Goal: Information Seeking & Learning: Check status

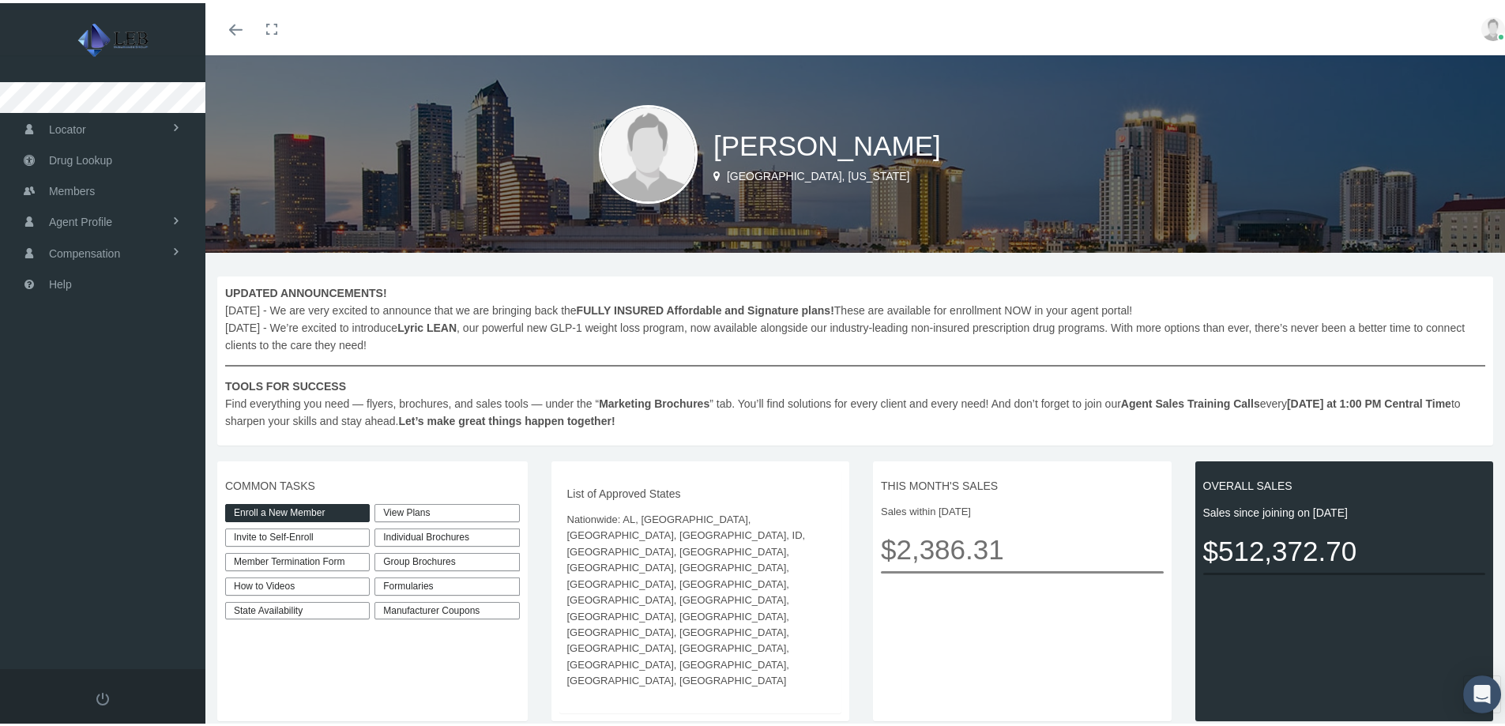
click at [1482, 31] on img at bounding box center [1494, 26] width 24 height 24
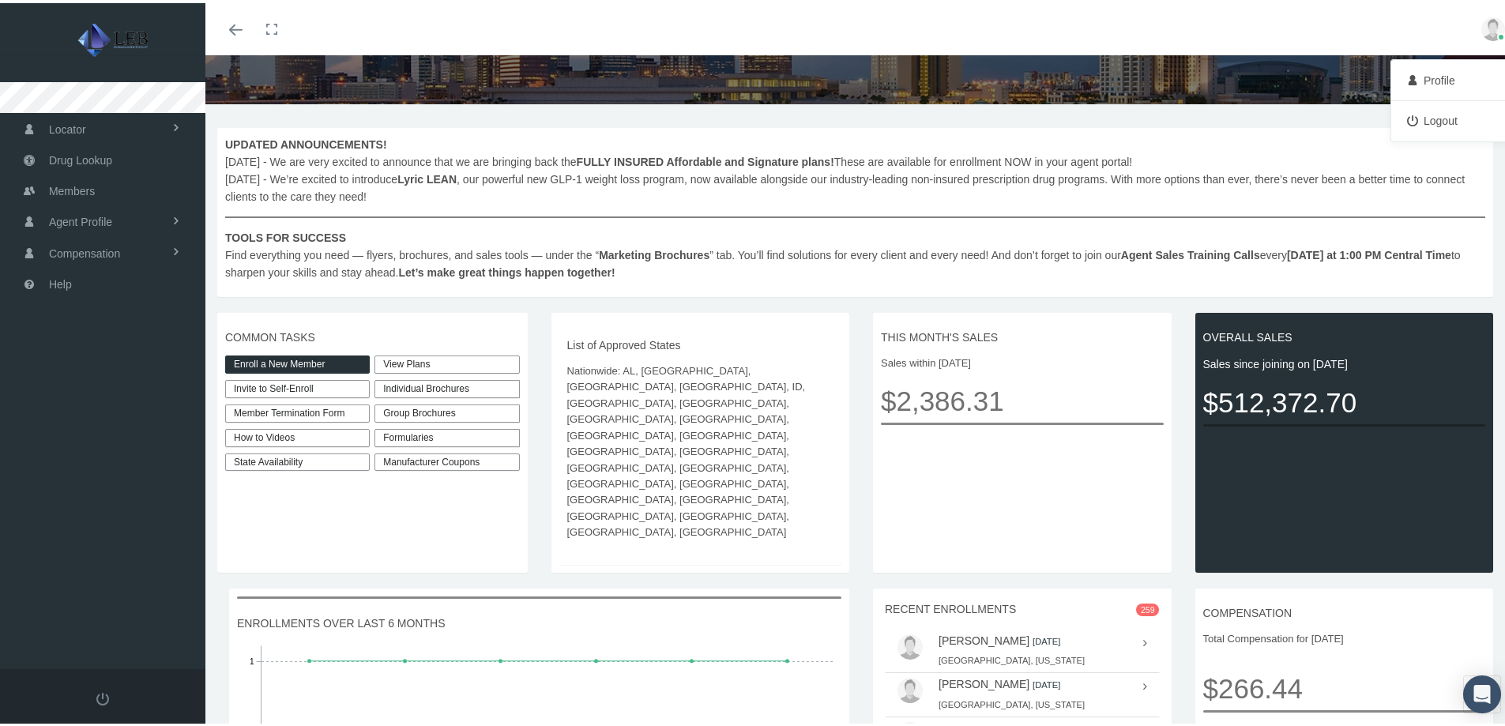
scroll to position [296, 0]
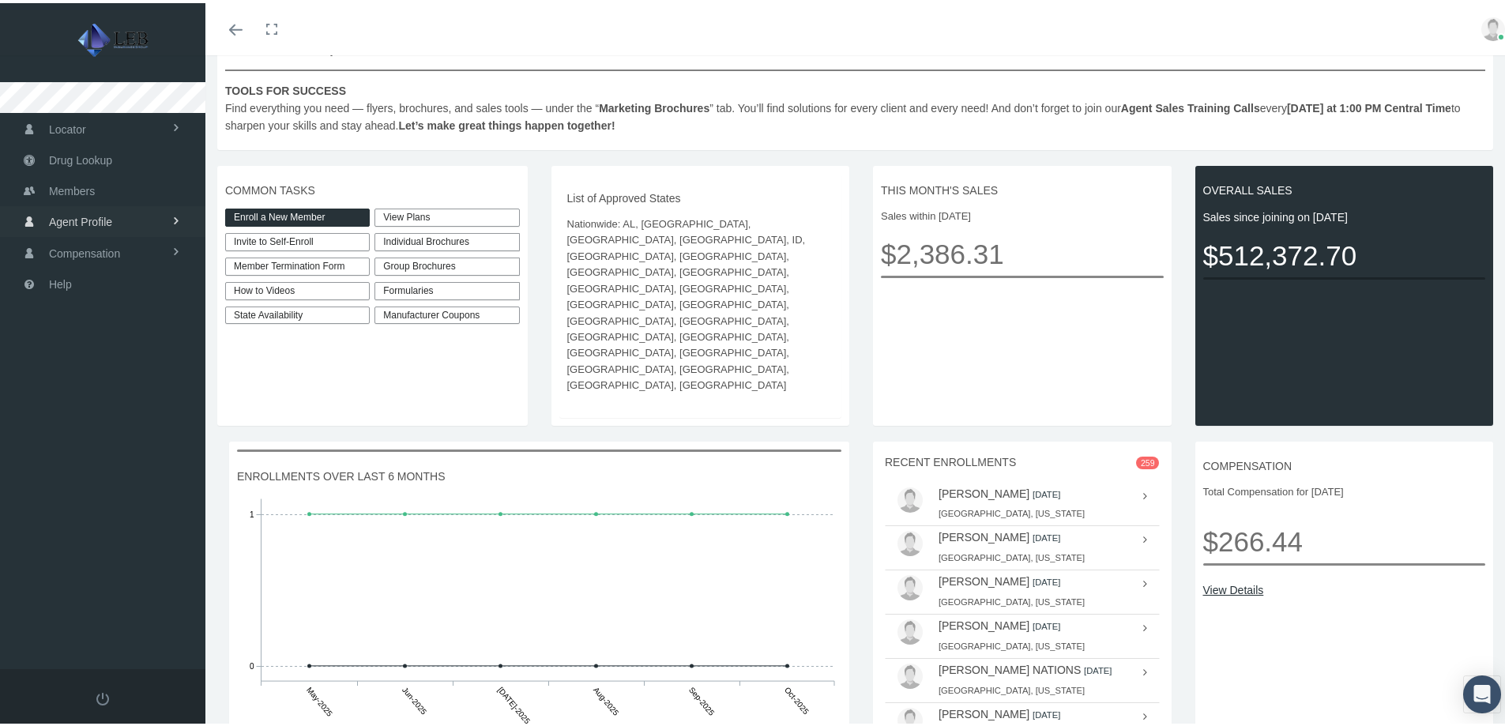
click at [98, 224] on span "Agent Profile" at bounding box center [80, 219] width 63 height 30
click at [66, 250] on span "View" at bounding box center [58, 252] width 24 height 27
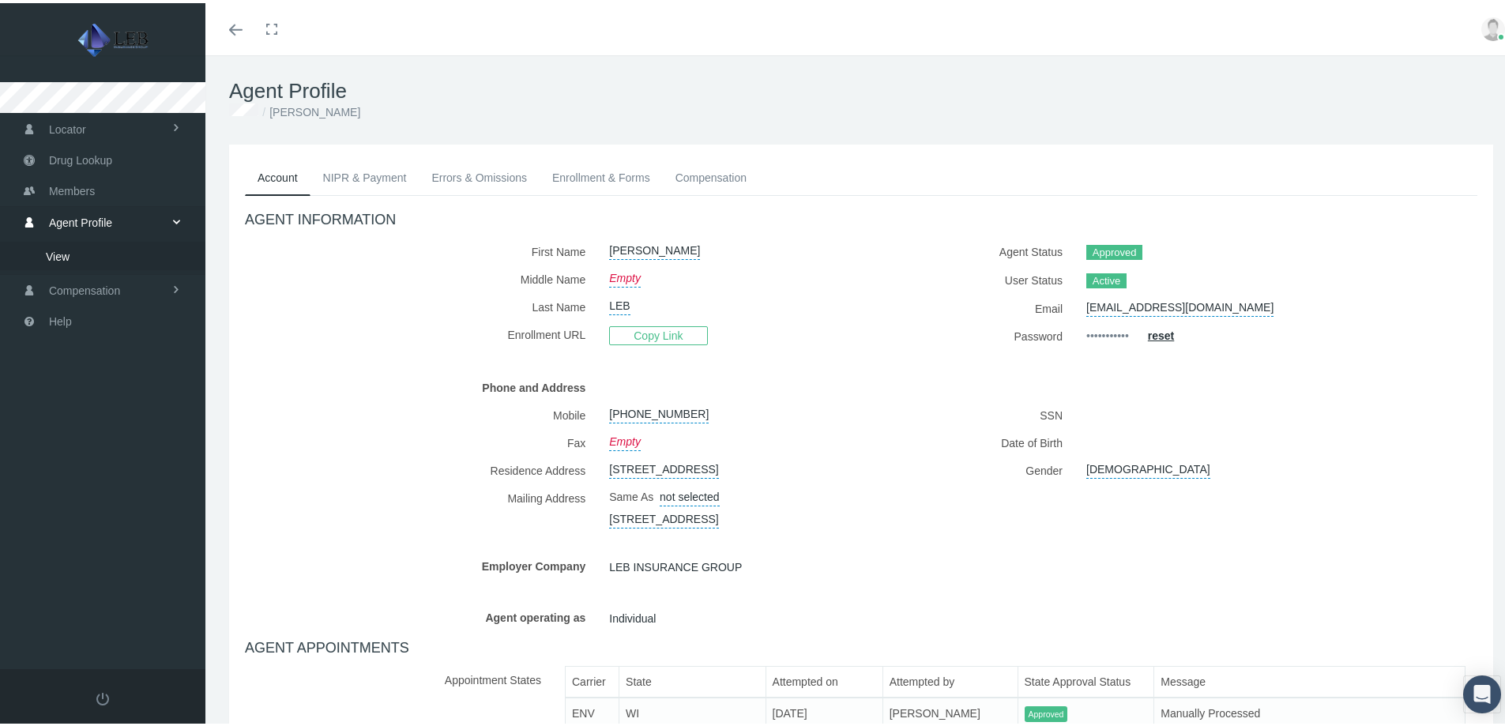
click at [340, 168] on link "NIPR & Payment" at bounding box center [365, 174] width 109 height 35
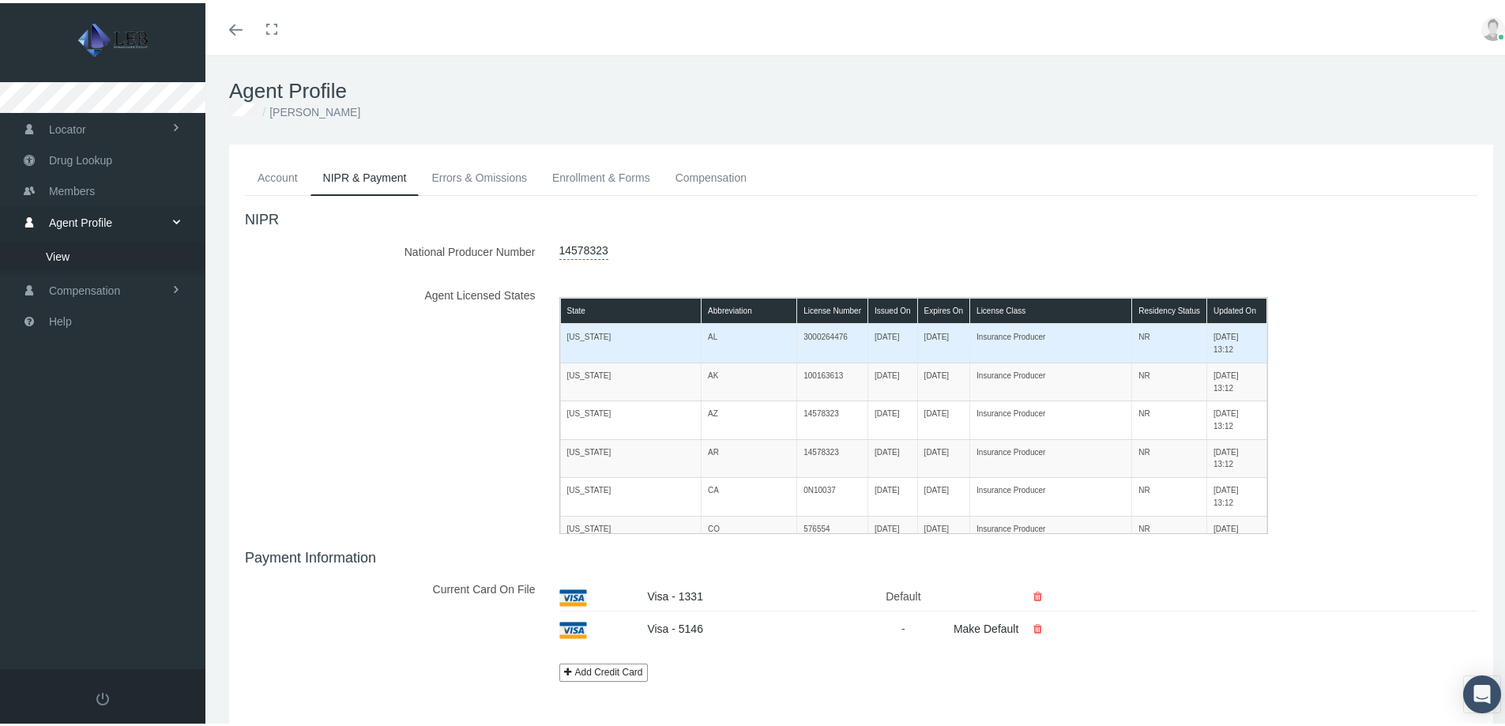
click at [1207, 334] on td "[DATE] 13:12" at bounding box center [1237, 340] width 60 height 39
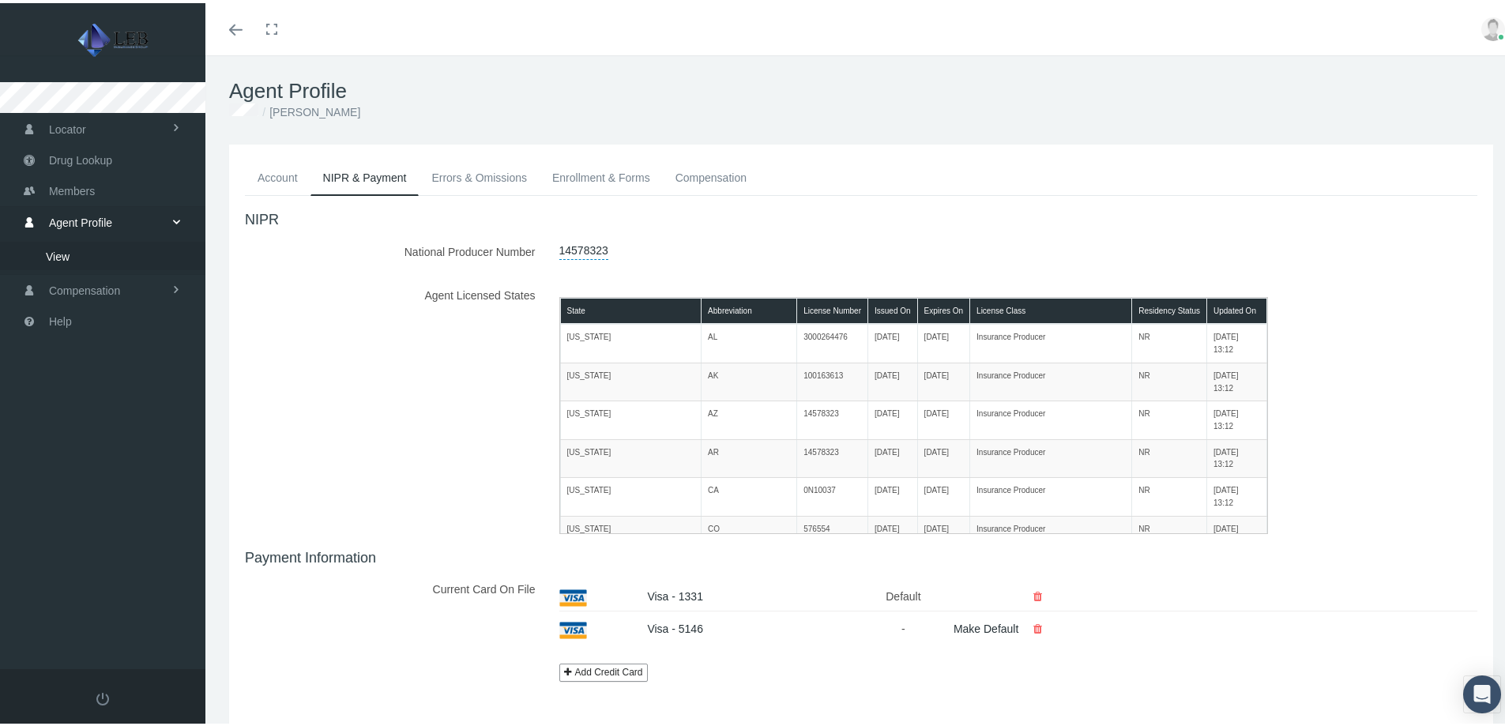
click at [285, 174] on link "Account" at bounding box center [278, 174] width 66 height 35
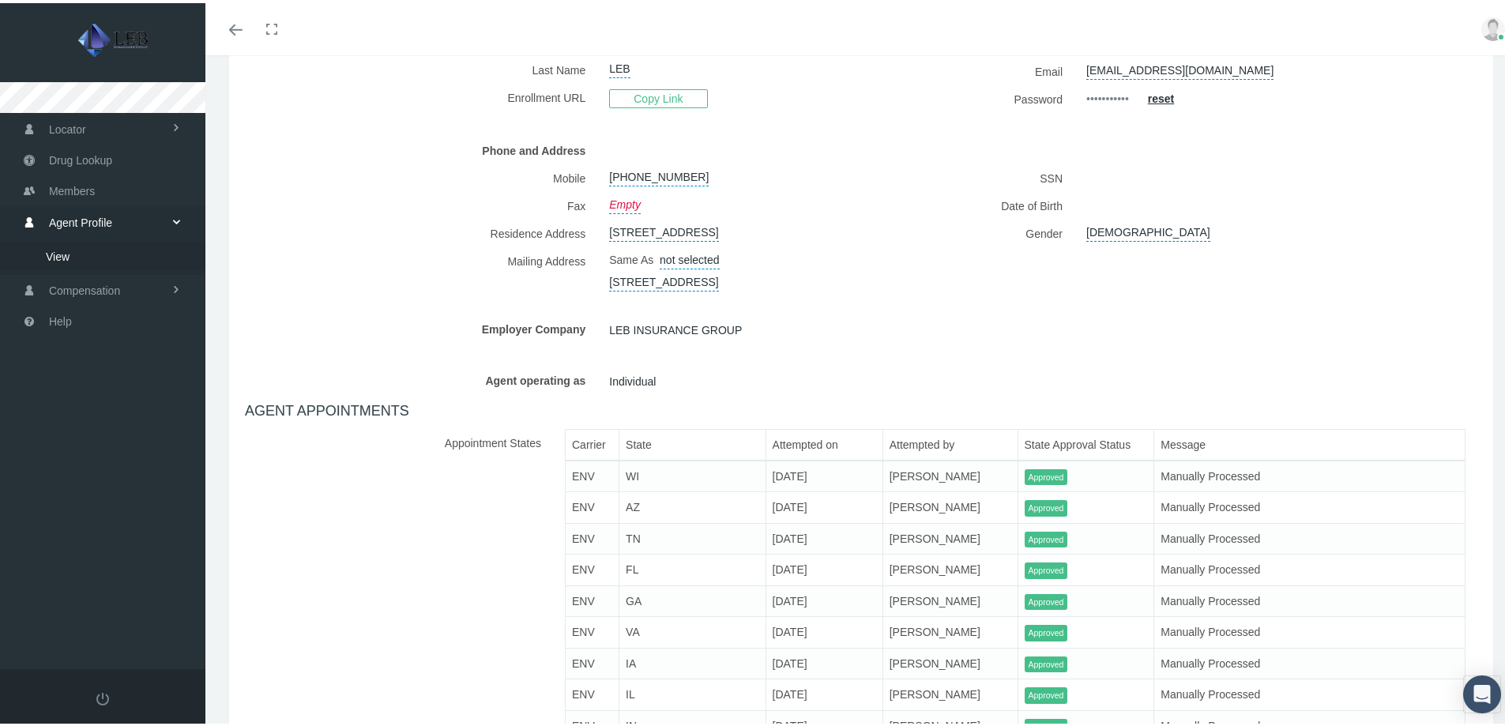
scroll to position [711, 0]
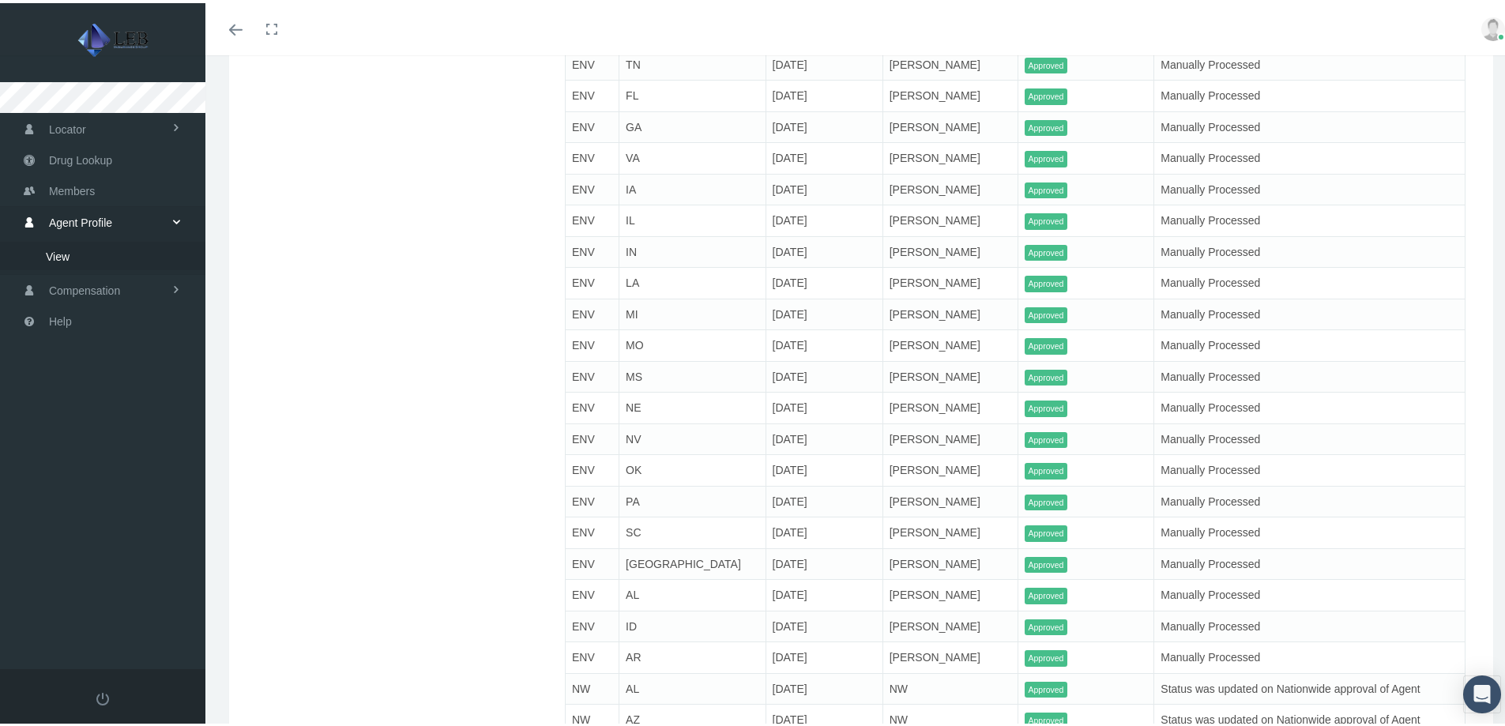
click at [1018, 421] on td "Approved" at bounding box center [1086, 406] width 137 height 32
click at [1025, 414] on span "Approved" at bounding box center [1046, 405] width 43 height 17
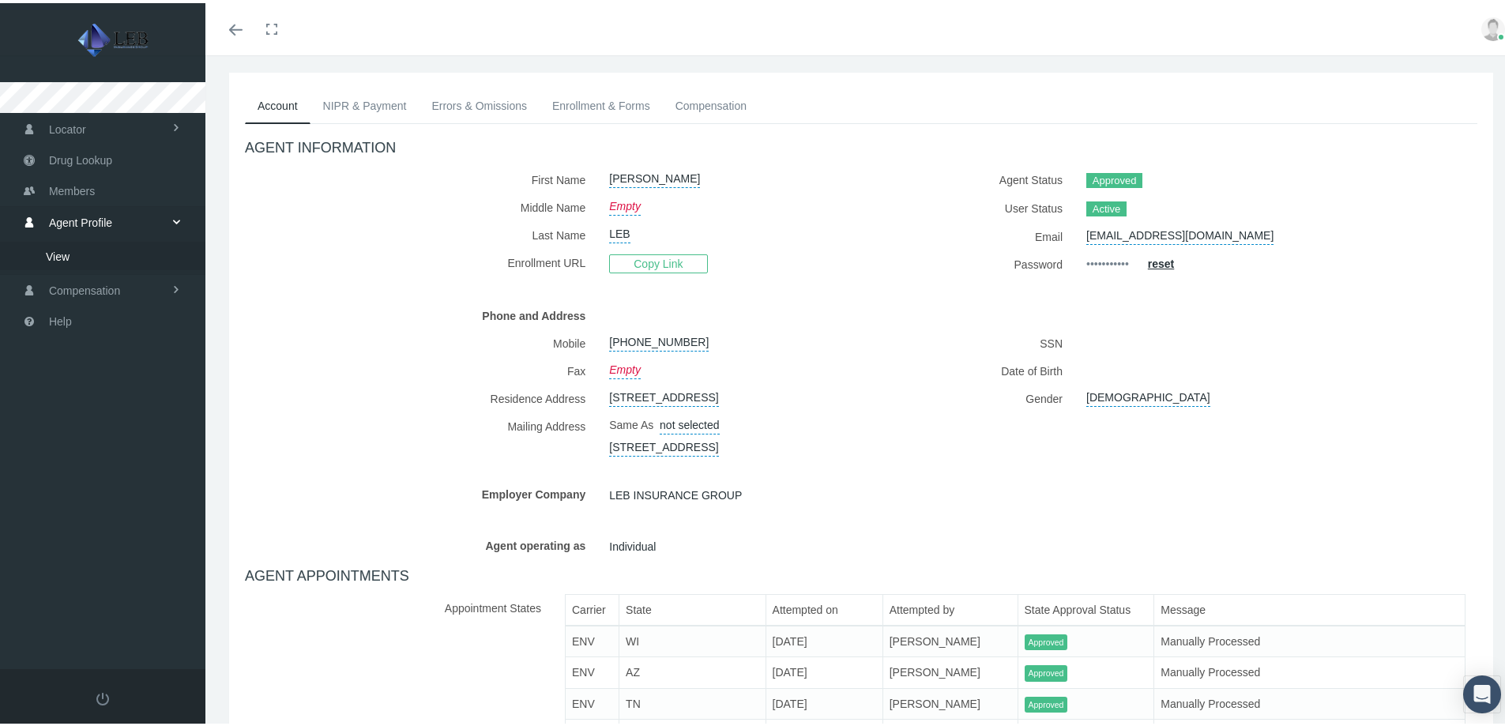
scroll to position [0, 0]
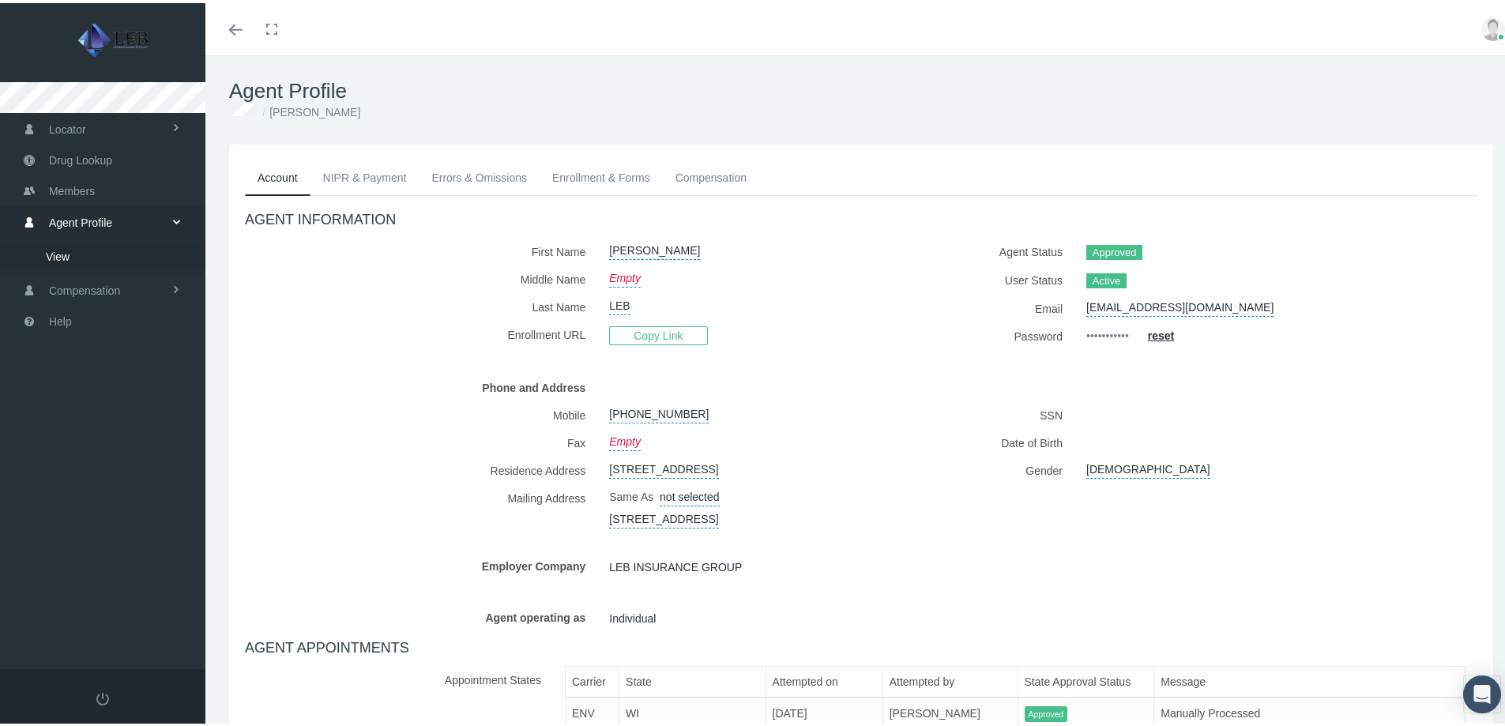
click at [368, 171] on link "NIPR & Payment" at bounding box center [365, 174] width 109 height 35
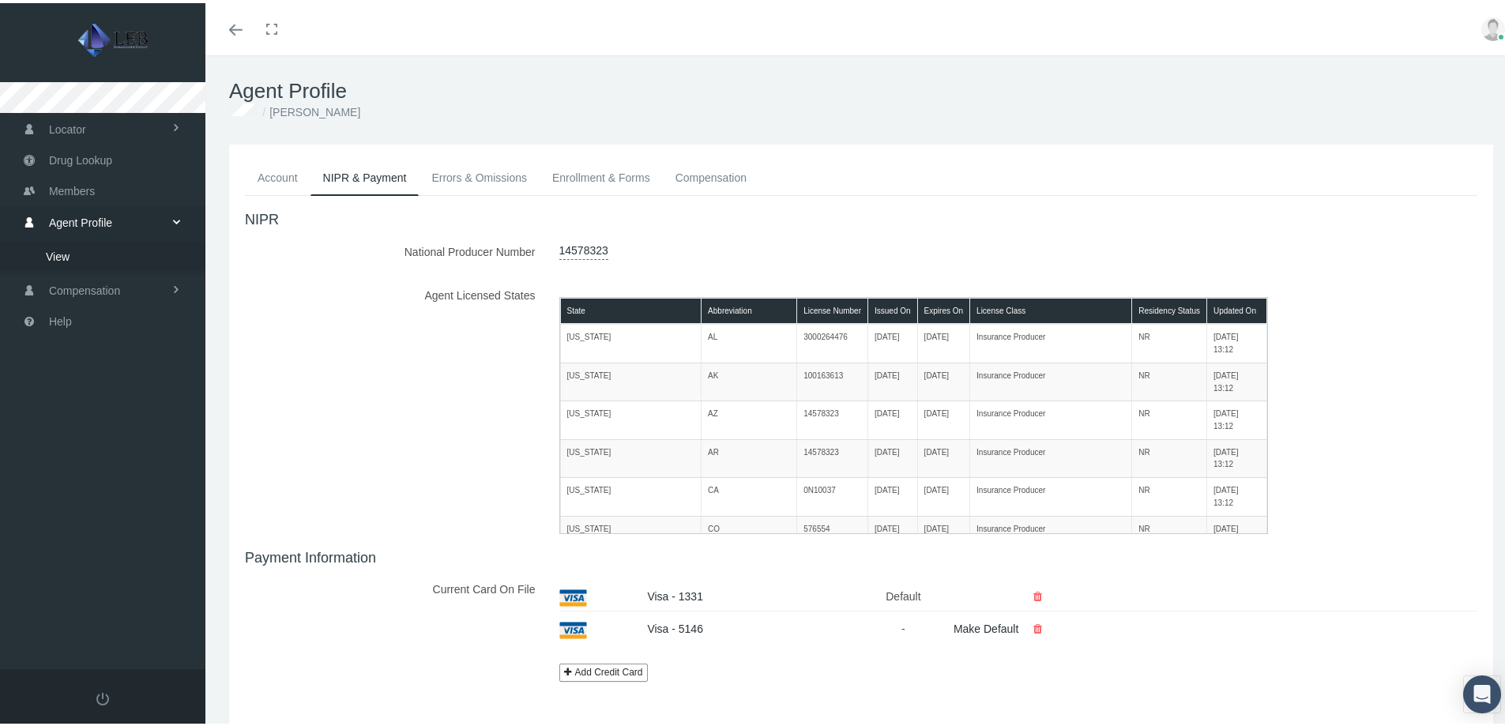
click at [471, 175] on link "Errors & Omissions" at bounding box center [479, 174] width 121 height 35
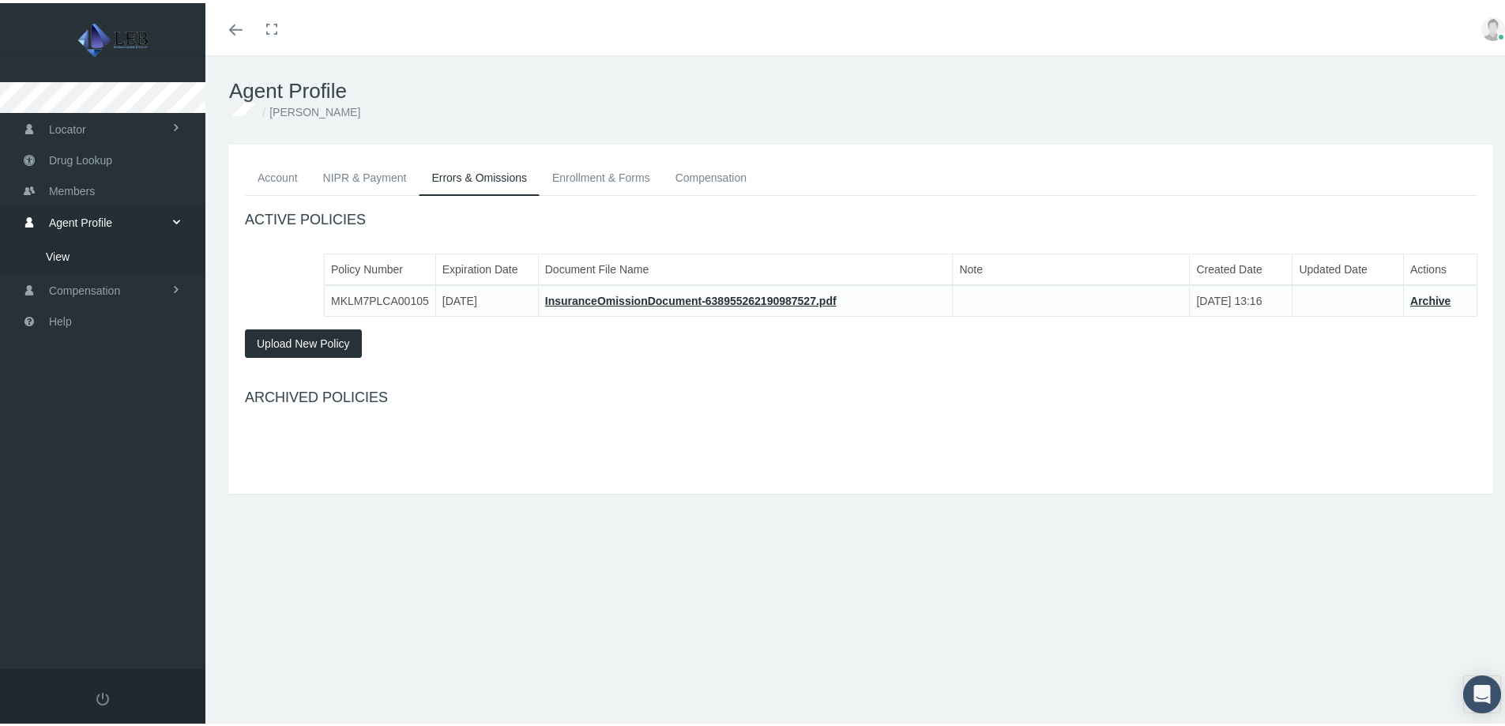
click at [589, 179] on link "Enrollment & Forms" at bounding box center [601, 174] width 123 height 35
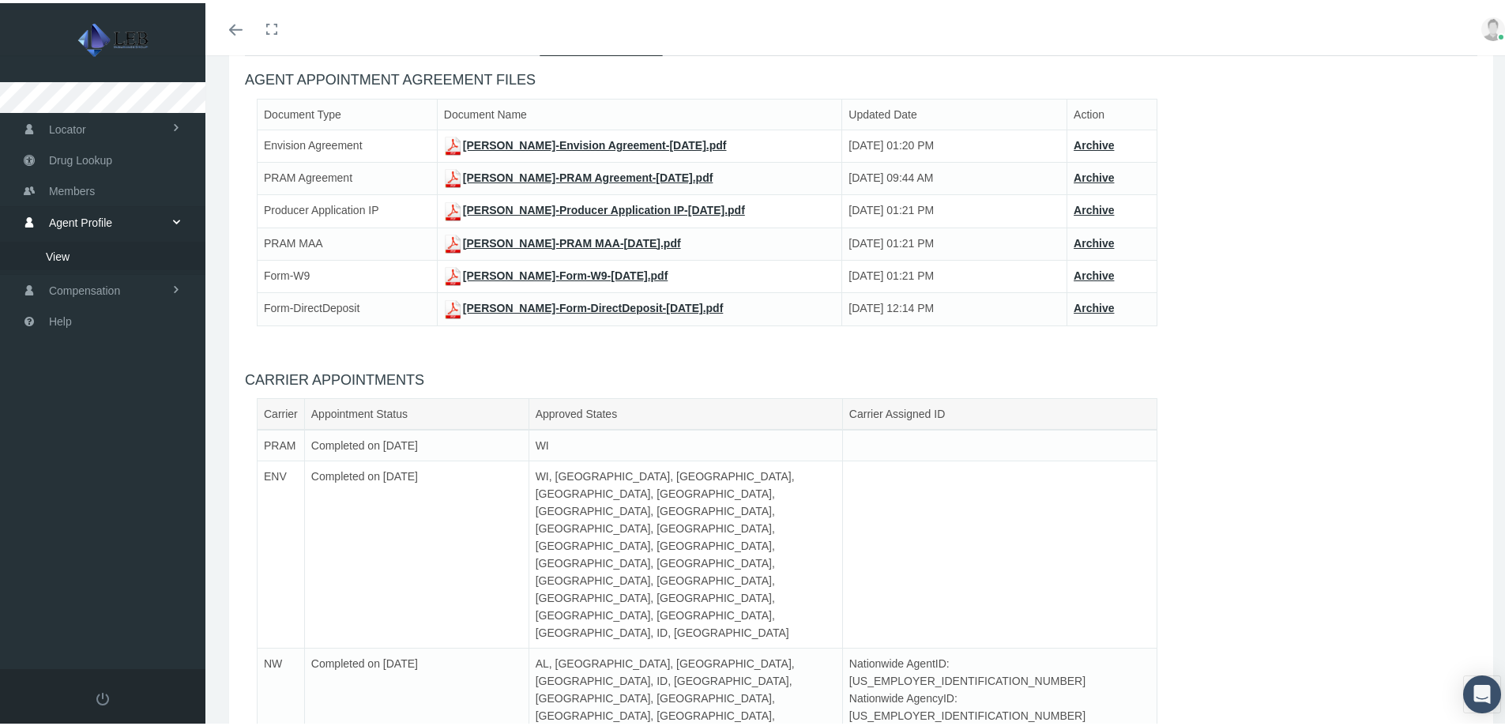
scroll to position [173, 0]
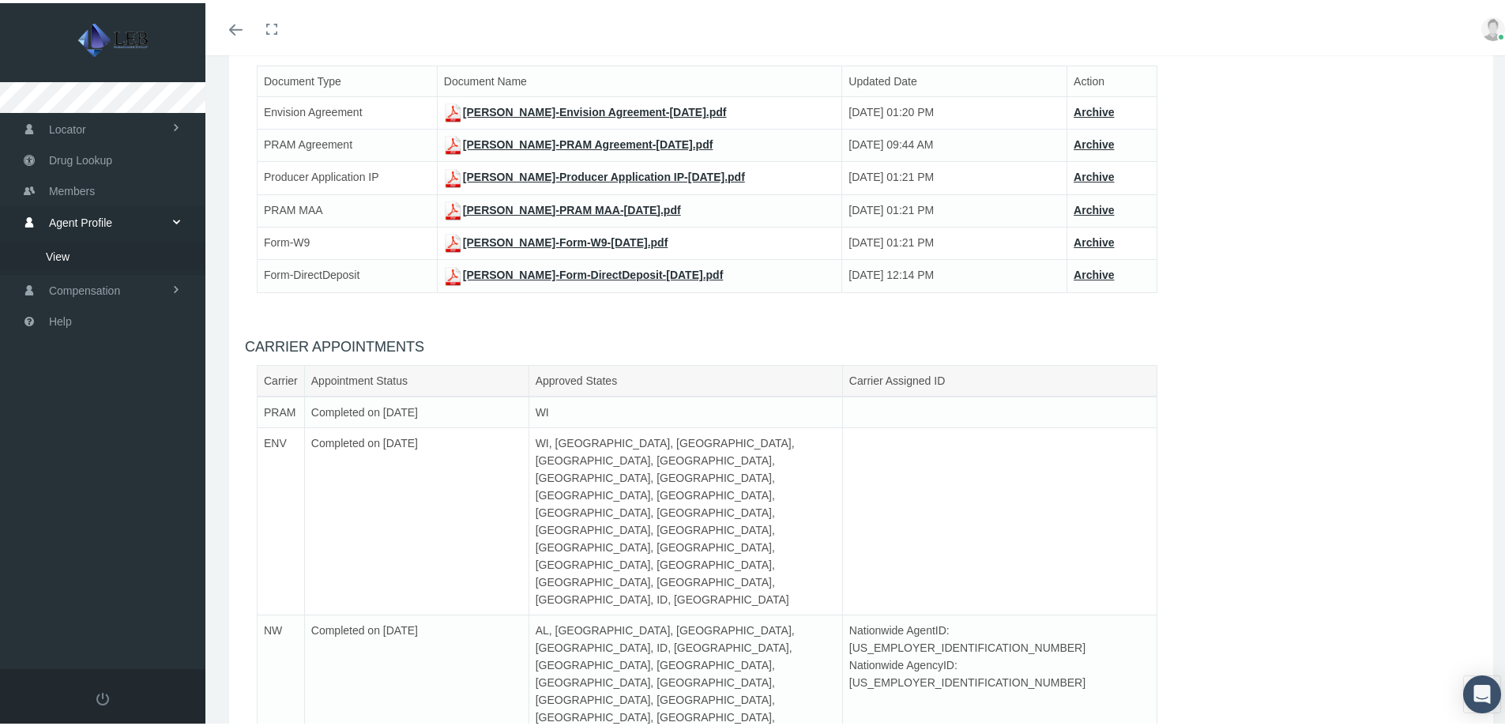
click at [770, 445] on td "WI, [GEOGRAPHIC_DATA], [GEOGRAPHIC_DATA], [GEOGRAPHIC_DATA], [GEOGRAPHIC_DATA],…" at bounding box center [686, 518] width 314 height 187
click at [337, 448] on td "Completed on [DATE]" at bounding box center [416, 518] width 224 height 187
click at [612, 209] on link "[PERSON_NAME]-PRAM MAA-[DATE].pdf" at bounding box center [562, 207] width 237 height 13
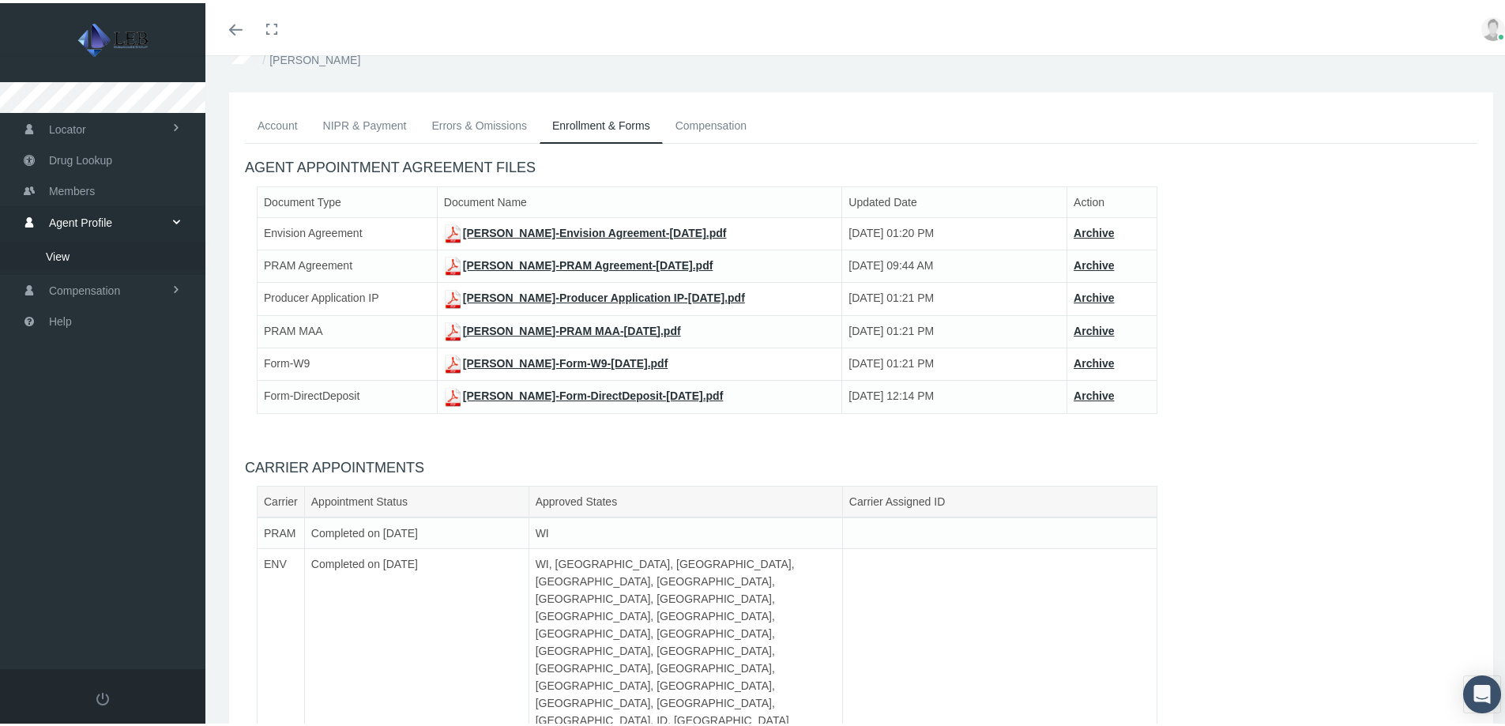
scroll to position [15, 0]
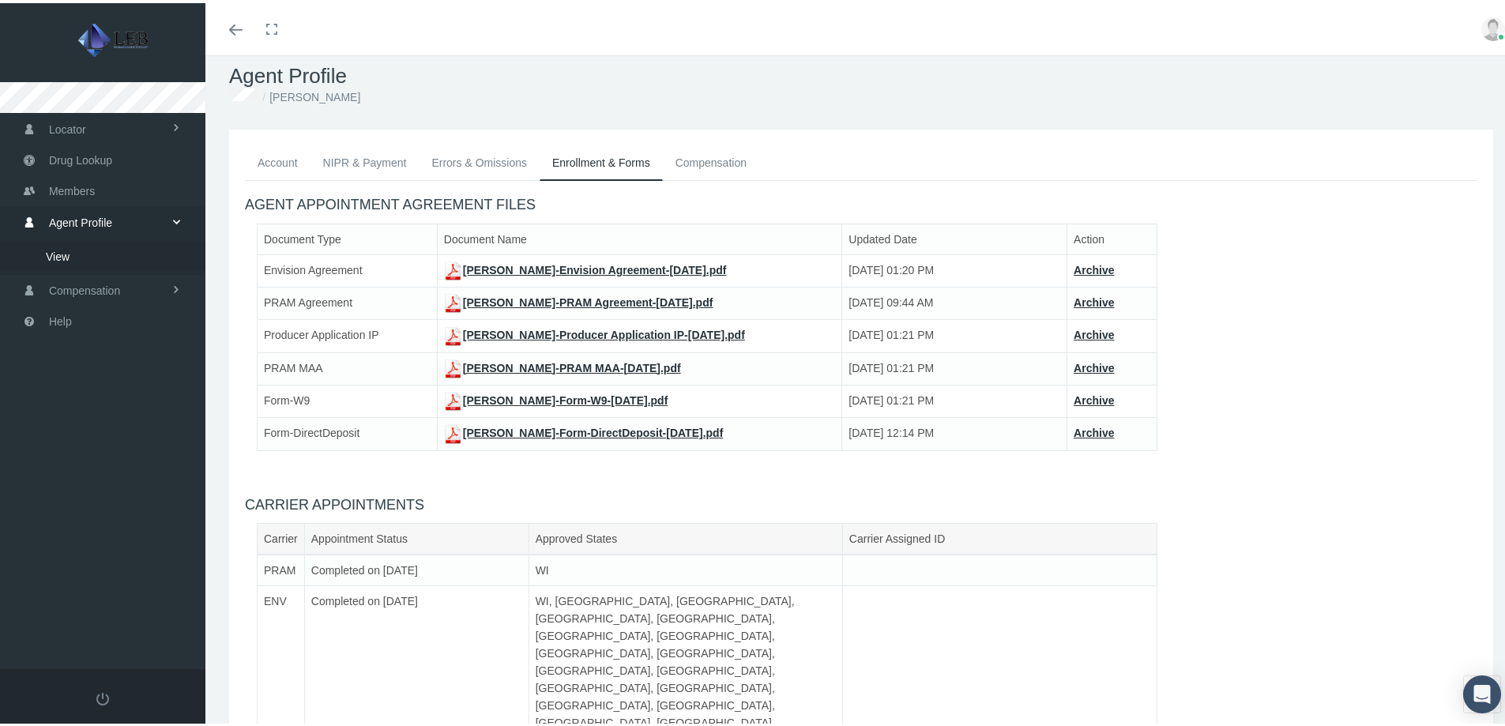
click at [669, 331] on link "[PERSON_NAME]-Producer Application IP-[DATE].pdf" at bounding box center [594, 332] width 301 height 13
click at [628, 395] on link "[PERSON_NAME]-Form-W9-[DATE].pdf" at bounding box center [556, 397] width 224 height 13
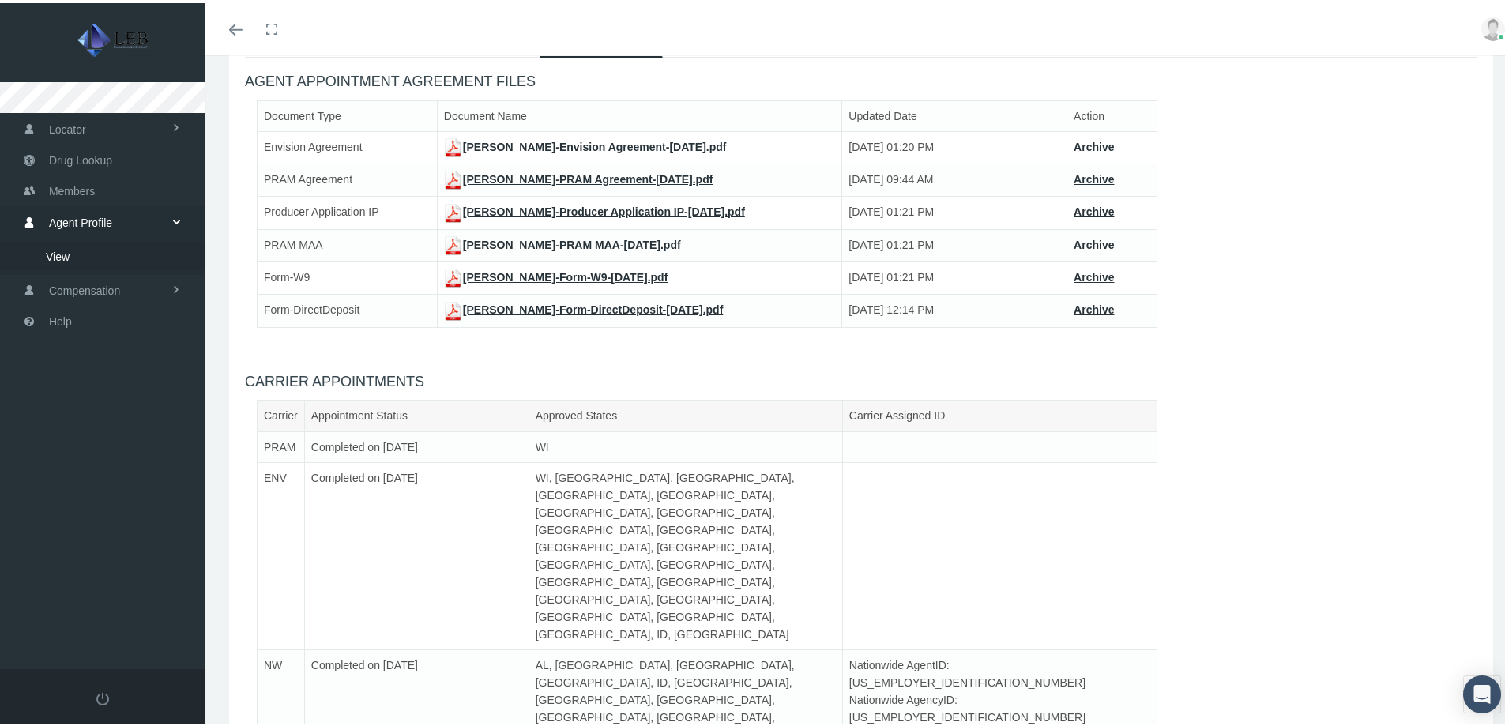
scroll to position [173, 0]
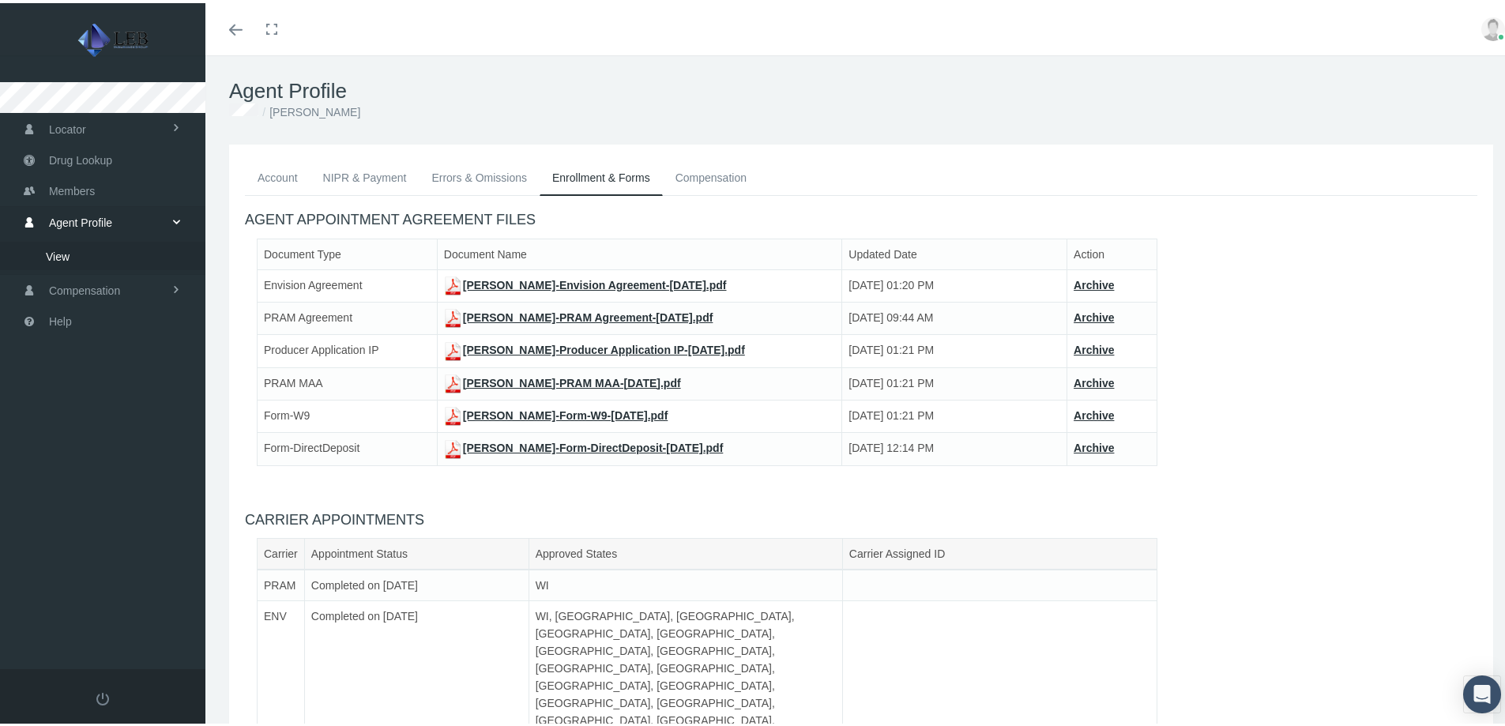
click at [715, 177] on link "Compensation" at bounding box center [711, 174] width 96 height 35
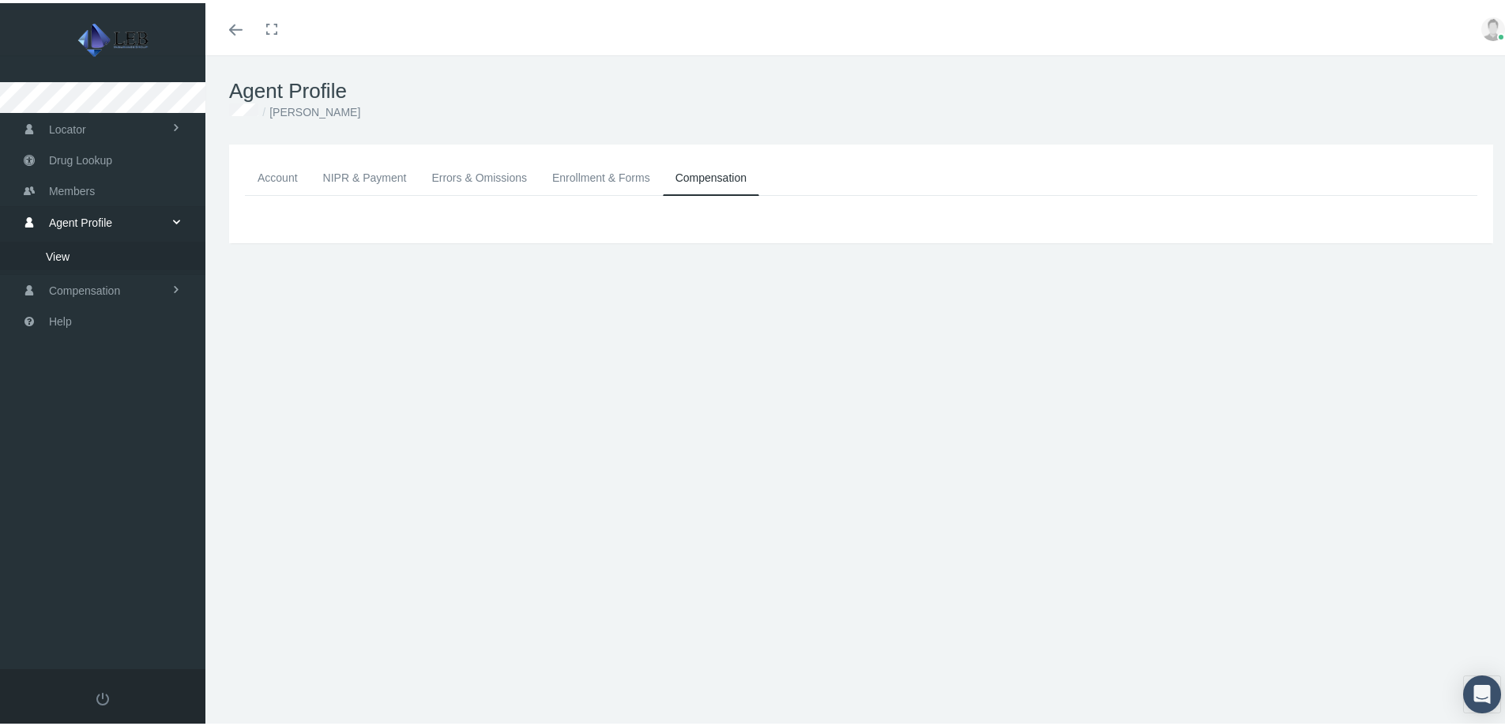
click at [281, 179] on link "Account" at bounding box center [278, 174] width 66 height 35
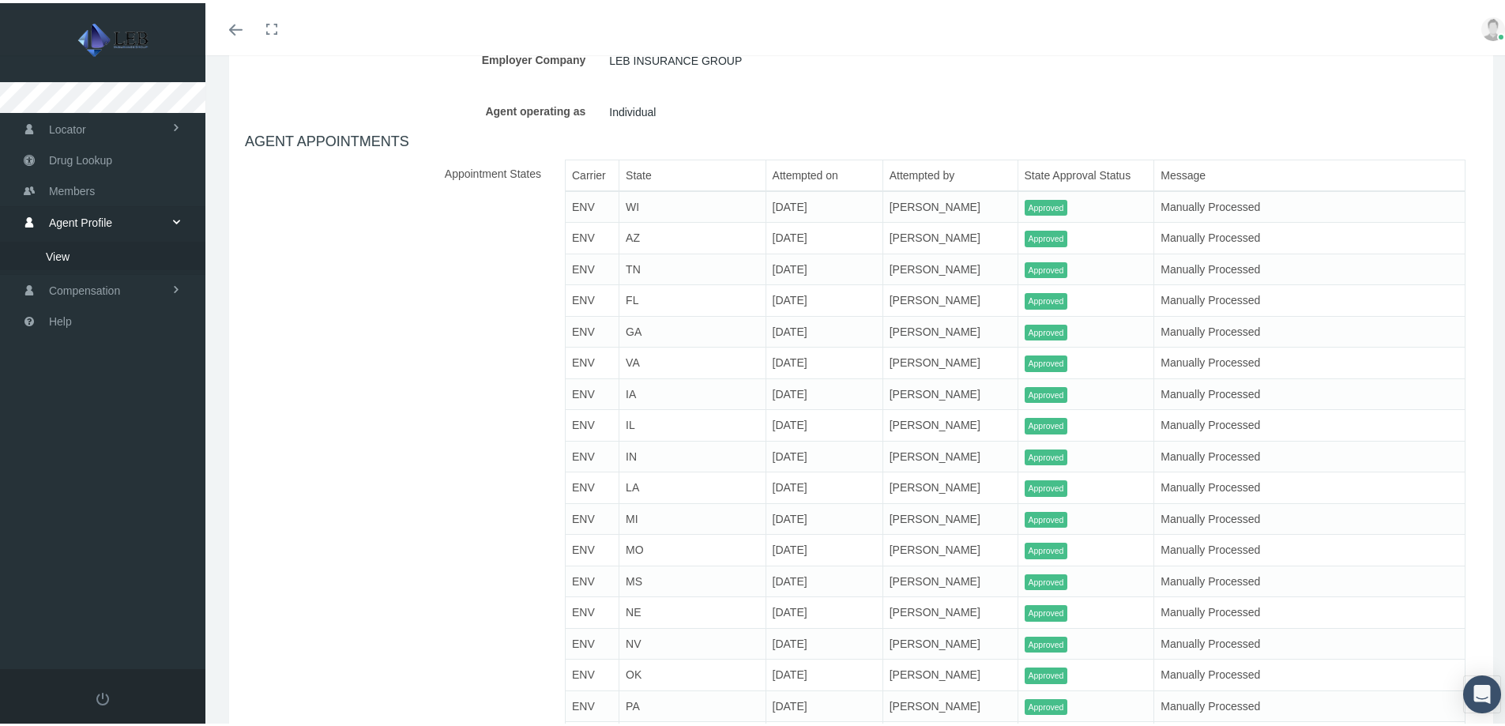
scroll to position [553, 0]
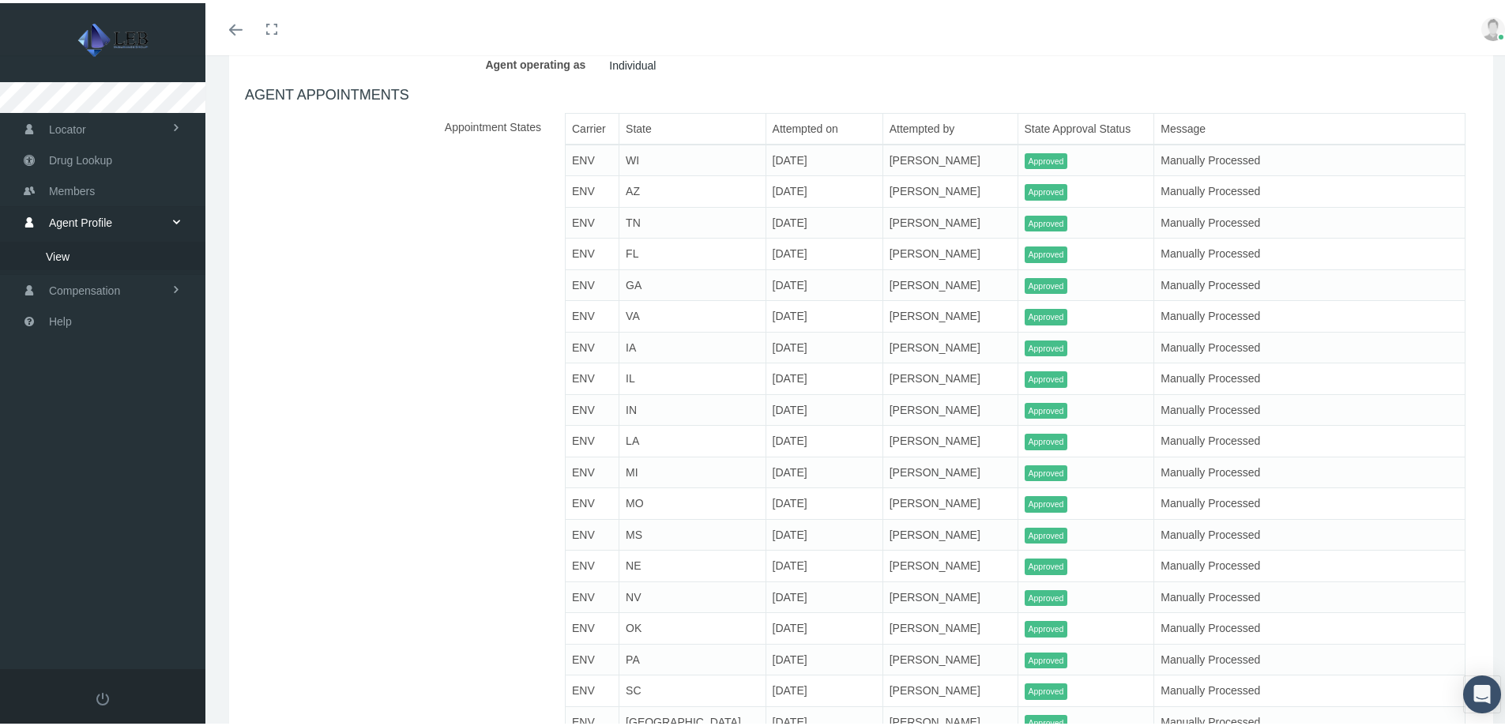
click at [1482, 34] on img at bounding box center [1494, 26] width 24 height 24
click at [1437, 79] on link "Profile" at bounding box center [1453, 77] width 117 height 30
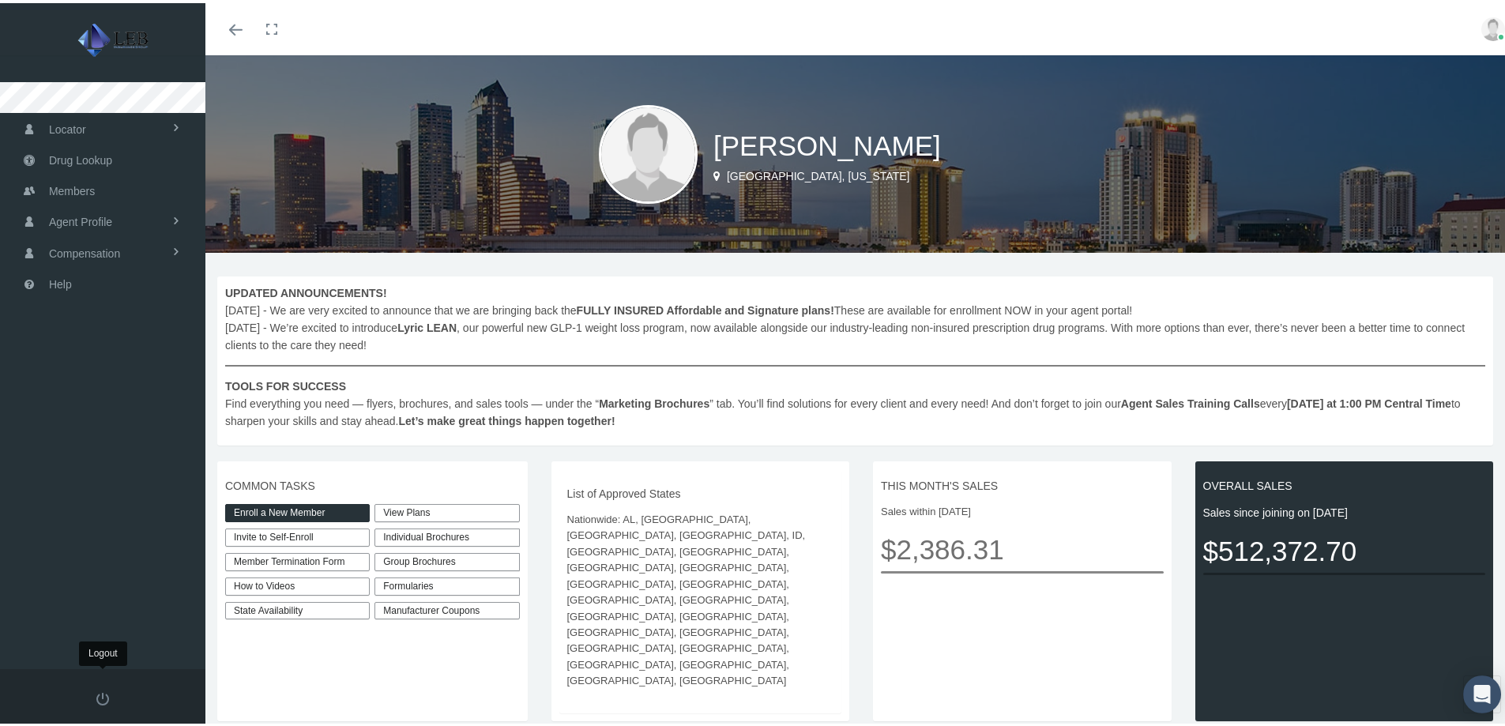
click at [104, 699] on span at bounding box center [102, 696] width 13 height 13
